Goal: Task Accomplishment & Management: Manage account settings

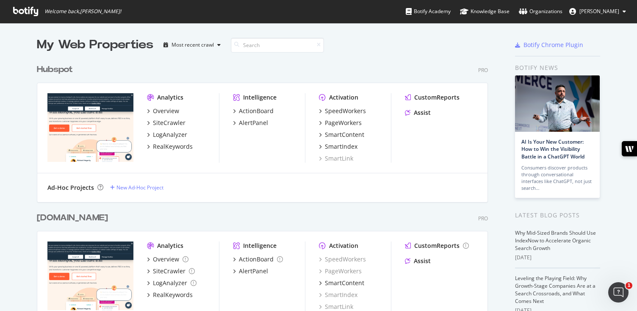
scroll to position [311, 637]
click at [608, 18] on ul "Botify Academy Knowledge Base Organizations Rory Hope" at bounding box center [521, 11] width 231 height 23
click at [618, 9] on span "[PERSON_NAME]" at bounding box center [599, 11] width 40 height 7
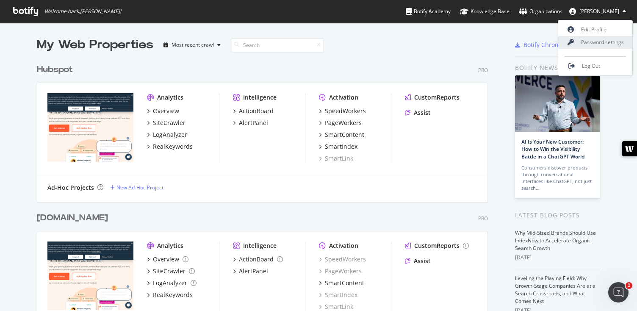
click at [601, 40] on link "Password settings" at bounding box center [595, 42] width 74 height 13
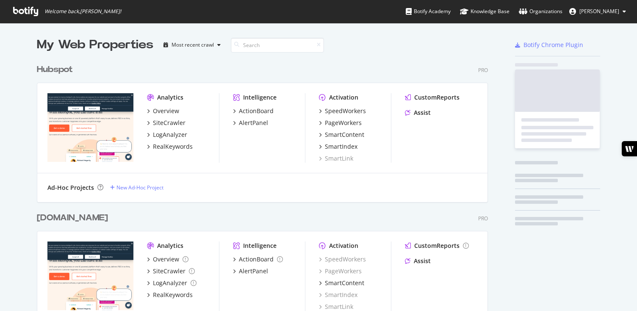
scroll to position [296, 458]
